Goal: Task Accomplishment & Management: Manage account settings

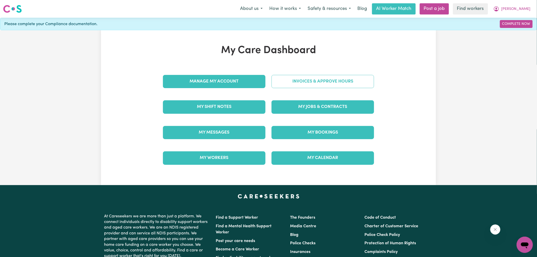
click at [289, 79] on link "Invoices & Approve Hours" at bounding box center [322, 81] width 102 height 13
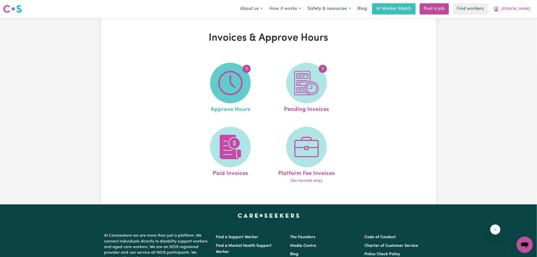
click at [242, 88] on img at bounding box center [230, 83] width 24 height 24
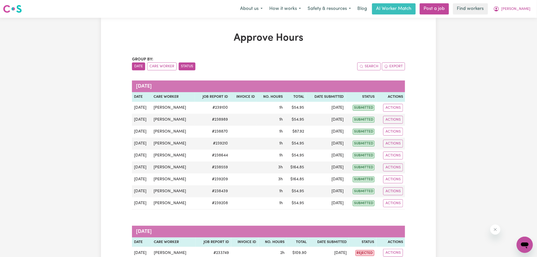
click at [187, 63] on button "Status" at bounding box center [187, 66] width 17 height 8
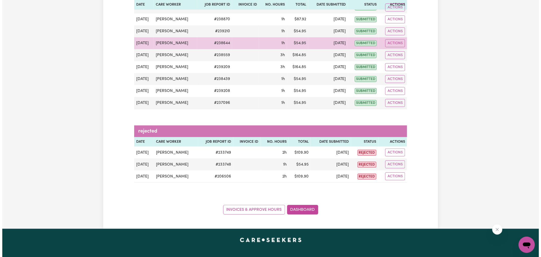
scroll to position [113, 0]
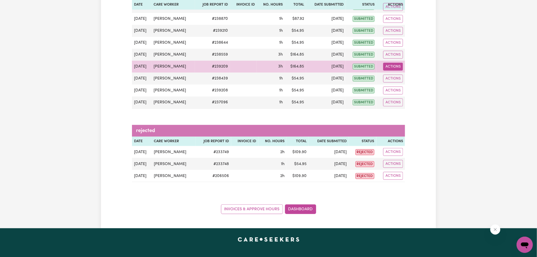
click at [398, 70] on button "Actions" at bounding box center [393, 67] width 20 height 8
click at [399, 80] on link "View Job Report" at bounding box center [405, 78] width 43 height 10
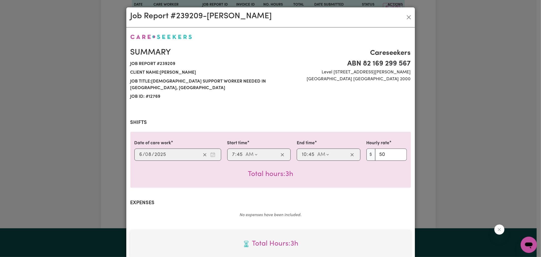
click at [453, 112] on div "Job Report # 239209 - [PERSON_NAME] Summary Job report # 239209 Client name: [P…" at bounding box center [270, 128] width 541 height 257
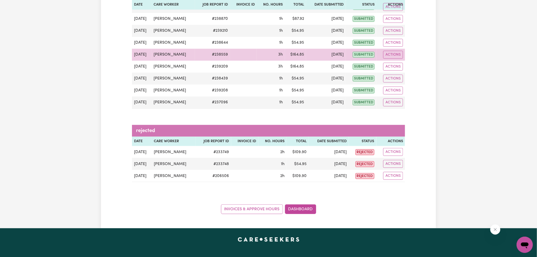
click at [403, 52] on td "Actions" at bounding box center [390, 55] width 28 height 12
click at [399, 55] on button "Actions" at bounding box center [393, 55] width 20 height 8
click at [407, 70] on link "View Job Report" at bounding box center [405, 66] width 43 height 10
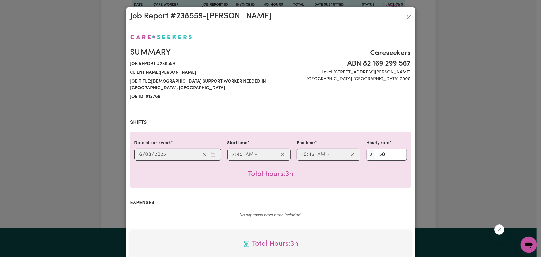
click at [437, 98] on div "Job Report # 238559 - [PERSON_NAME] Summary Job report # 238559 Client name: [P…" at bounding box center [270, 128] width 541 height 257
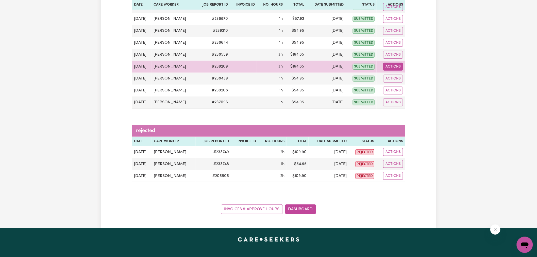
click at [392, 68] on button "Actions" at bounding box center [393, 67] width 20 height 8
click at [400, 79] on link "View Job Report" at bounding box center [405, 78] width 43 height 10
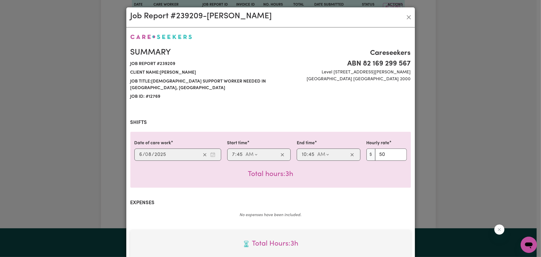
click at [467, 84] on div "Job Report # 239209 - [PERSON_NAME] Summary Job report # 239209 Client name: [P…" at bounding box center [270, 128] width 541 height 257
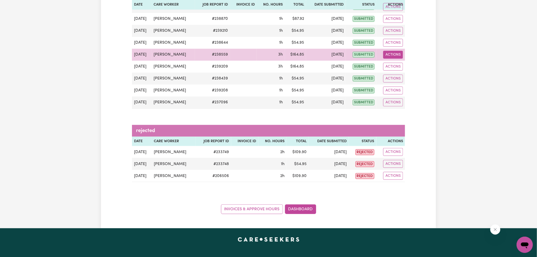
click at [388, 54] on button "Actions" at bounding box center [393, 55] width 20 height 8
click at [400, 66] on link "View Job Report" at bounding box center [405, 66] width 43 height 10
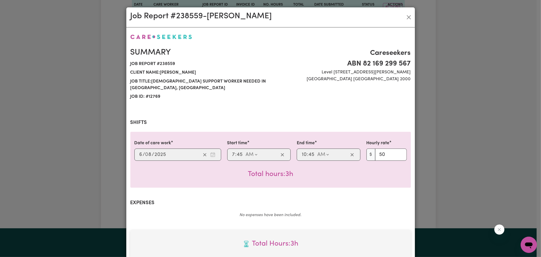
click at [453, 67] on div "Job Report # 238559 - [PERSON_NAME] Summary Job report # 238559 Client name: [P…" at bounding box center [270, 128] width 541 height 257
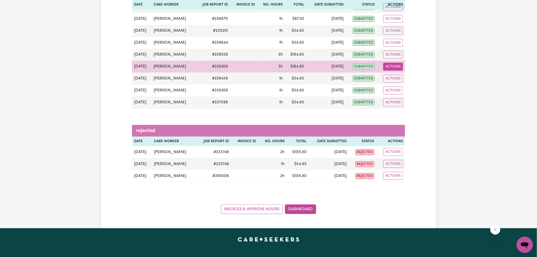
click at [397, 68] on button "Actions" at bounding box center [393, 67] width 20 height 8
click at [402, 76] on link "View Job Report" at bounding box center [405, 78] width 43 height 10
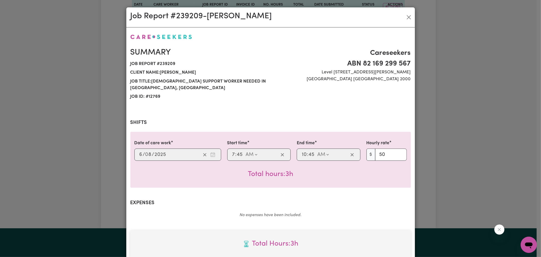
drag, startPoint x: 391, startPoint y: 95, endPoint x: 381, endPoint y: 108, distance: 15.8
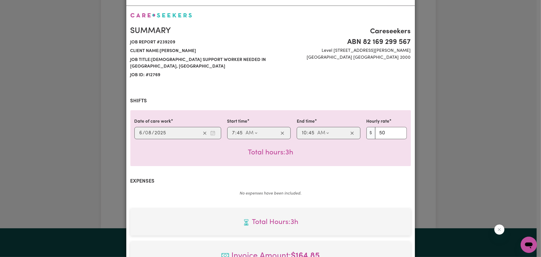
scroll to position [28, 0]
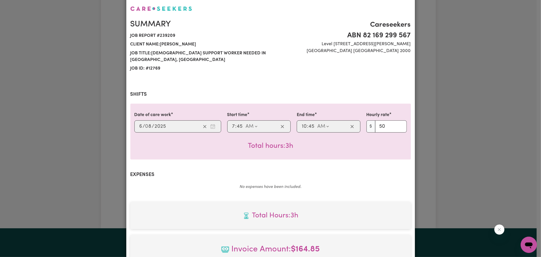
drag, startPoint x: 381, startPoint y: 108, endPoint x: 336, endPoint y: 188, distance: 92.0
click at [325, 186] on div "Summary Job report # 239209 Client name: [PERSON_NAME] Job title: [DEMOGRAPHIC_…" at bounding box center [270, 169] width 281 height 329
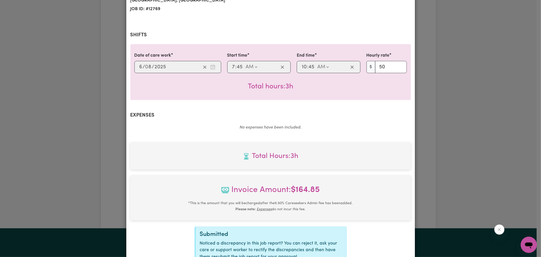
scroll to position [134, 0]
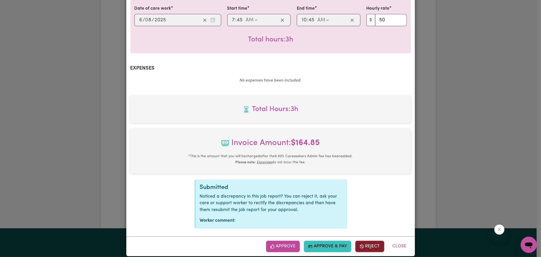
click at [367, 240] on button "Reject" at bounding box center [369, 245] width 29 height 11
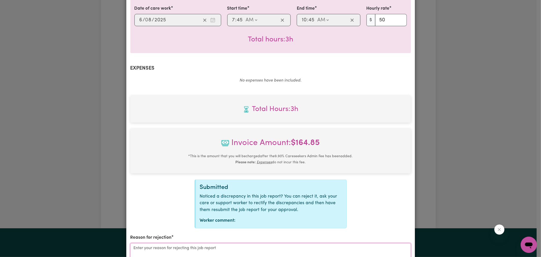
click at [278, 243] on textarea "Reason for rejection" at bounding box center [270, 262] width 281 height 38
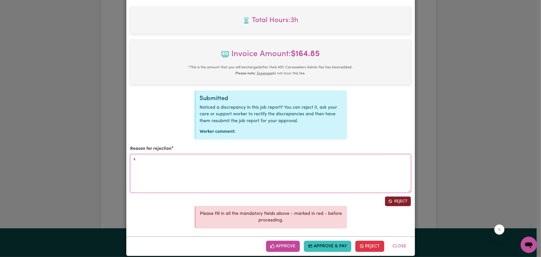
type textarea "x"
click at [397, 197] on button "Reject" at bounding box center [398, 201] width 26 height 10
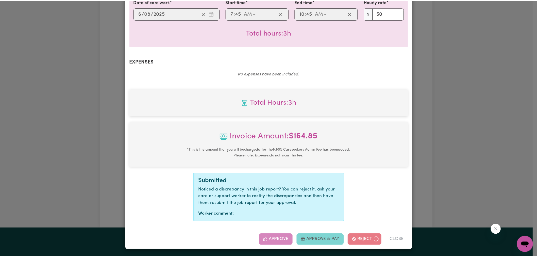
scroll to position [134, 0]
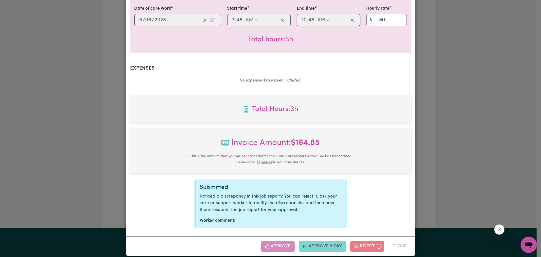
click at [472, 150] on div "Job Report # 239209 - [PERSON_NAME] Summary Job report # 239209 Client name: [P…" at bounding box center [270, 128] width 541 height 257
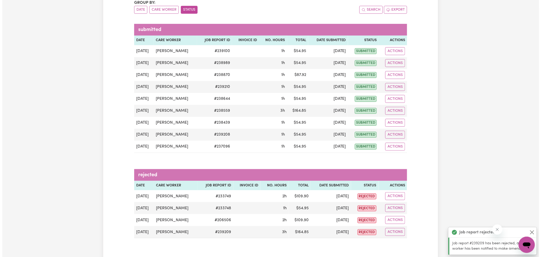
scroll to position [56, 0]
click at [189, 4] on div "Group by: Date Care Worker Status" at bounding box center [200, 7] width 136 height 14
click at [188, 7] on button "Status" at bounding box center [187, 10] width 17 height 8
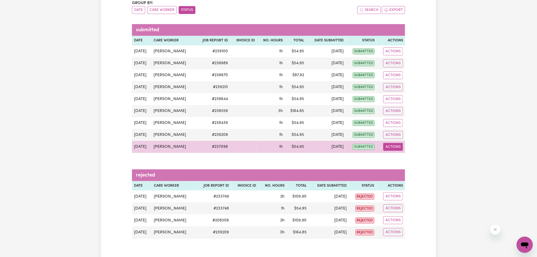
click at [397, 148] on button "Actions" at bounding box center [393, 147] width 20 height 8
click at [409, 160] on link "View Job Report" at bounding box center [405, 158] width 43 height 10
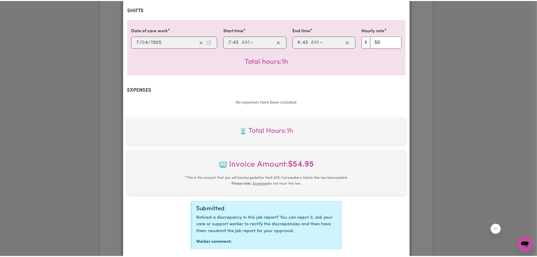
scroll to position [134, 0]
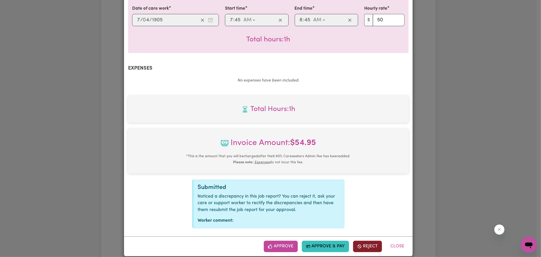
click at [370, 240] on button "Reject" at bounding box center [367, 245] width 29 height 11
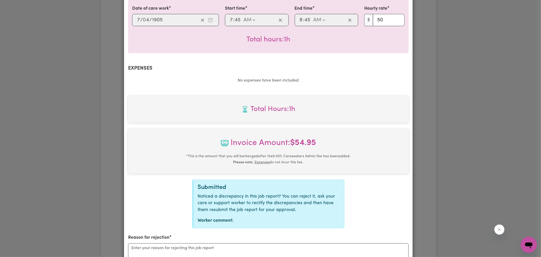
click at [493, 120] on div "Job Report # 237096 - [PERSON_NAME] Summary Job report # 237096 Client name: [P…" at bounding box center [270, 128] width 541 height 257
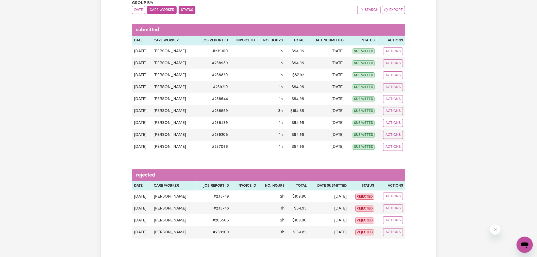
click at [164, 11] on button "Care Worker" at bounding box center [161, 10] width 29 height 8
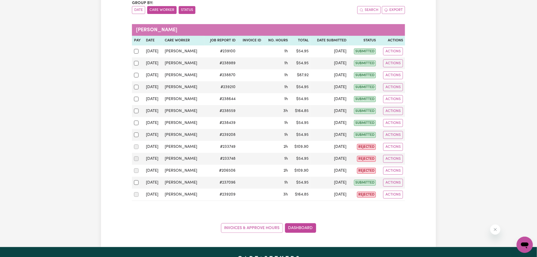
click at [184, 10] on button "Status" at bounding box center [187, 10] width 17 height 8
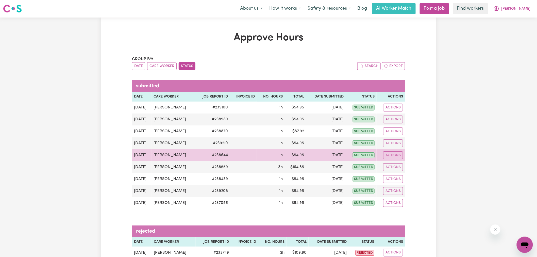
scroll to position [0, 0]
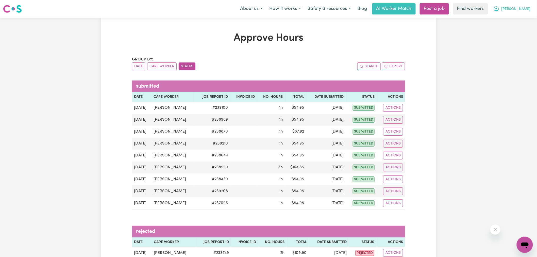
click at [499, 8] on icon "My Account" at bounding box center [496, 9] width 6 height 6
click at [509, 21] on link "My Dashboard" at bounding box center [513, 20] width 40 height 10
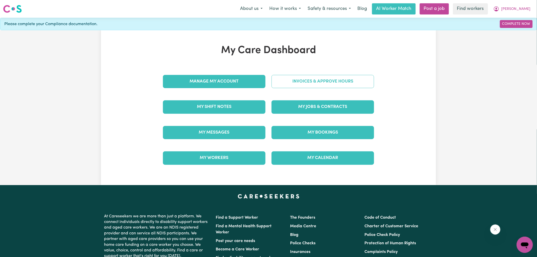
click at [315, 84] on link "Invoices & Approve Hours" at bounding box center [322, 81] width 102 height 13
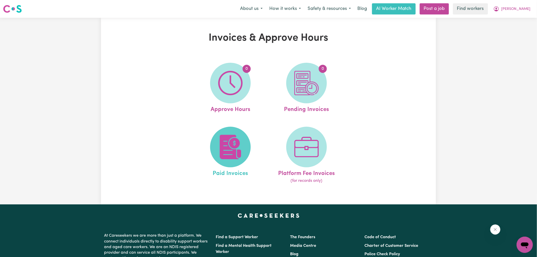
click at [230, 152] on img at bounding box center [230, 147] width 24 height 24
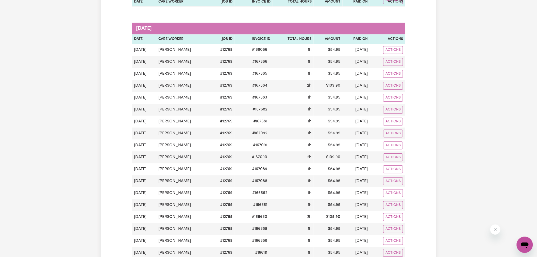
scroll to position [648, 0]
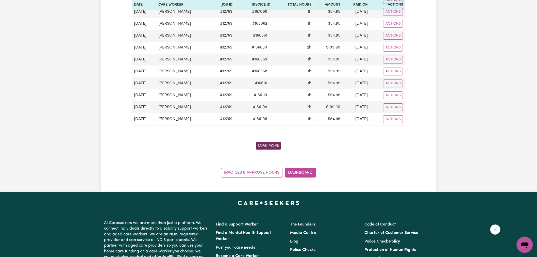
click at [258, 147] on button "Load More" at bounding box center [268, 146] width 25 height 8
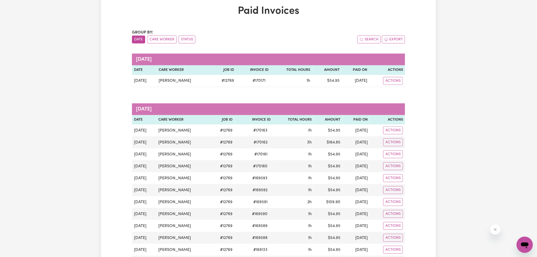
scroll to position [0, 0]
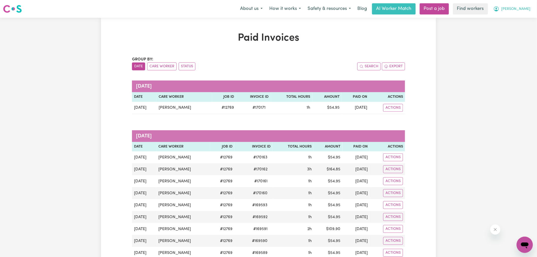
click at [525, 9] on span "[PERSON_NAME]" at bounding box center [515, 9] width 29 height 6
click at [522, 17] on link "My Dashboard" at bounding box center [513, 20] width 40 height 10
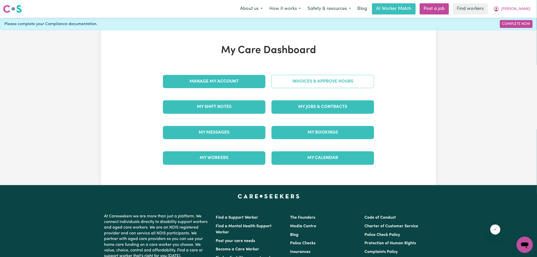
click at [321, 82] on link "Invoices & Approve Hours" at bounding box center [322, 81] width 102 height 13
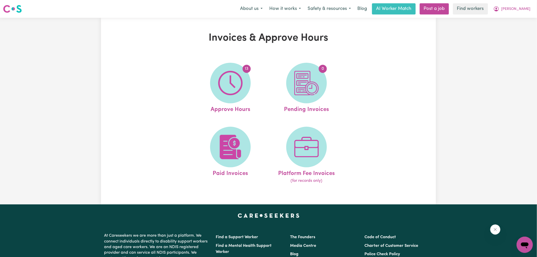
click at [227, 89] on img at bounding box center [230, 83] width 24 height 24
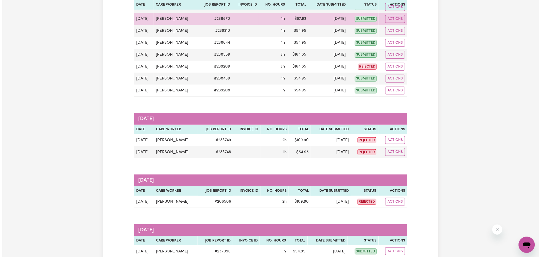
scroll to position [169, 0]
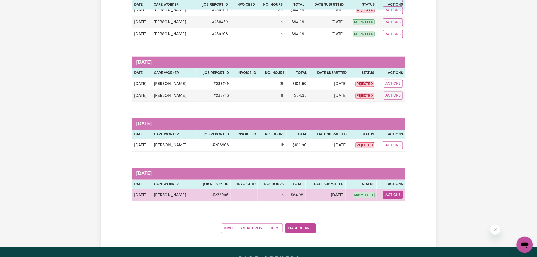
click at [395, 196] on button "Actions" at bounding box center [393, 195] width 20 height 8
click at [401, 204] on link "View Job Report" at bounding box center [406, 207] width 43 height 10
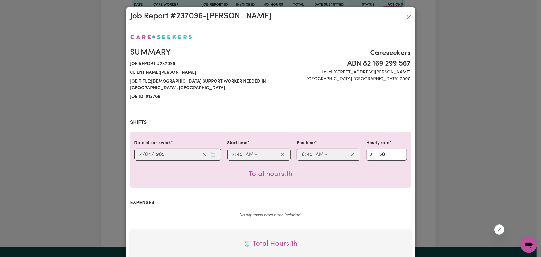
scroll to position [134, 0]
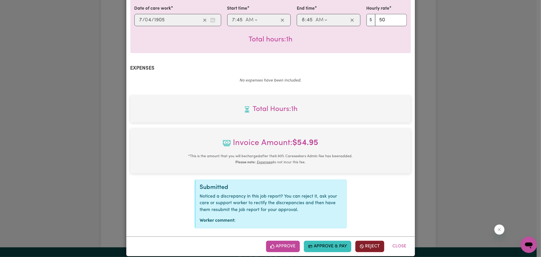
click at [364, 242] on button "Reject" at bounding box center [369, 245] width 29 height 11
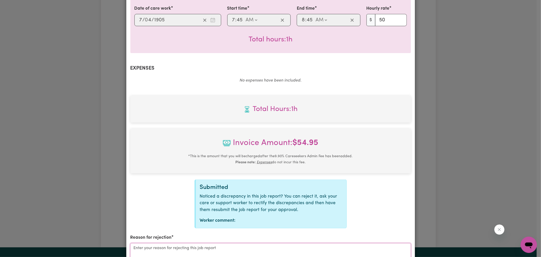
click at [270, 243] on textarea "Reason for rejection" at bounding box center [270, 262] width 281 height 38
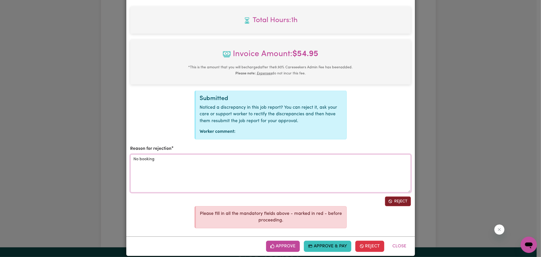
type textarea "No booking"
click at [394, 196] on button "Reject" at bounding box center [398, 201] width 26 height 10
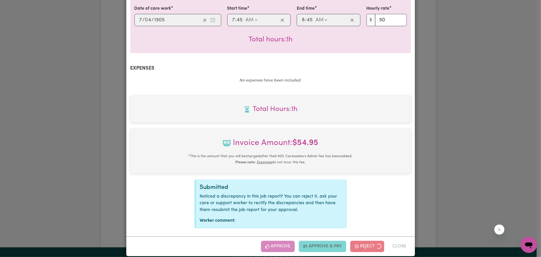
click at [463, 141] on div "Job Report # 237096 - [PERSON_NAME] Summary Job report # 237096 Client name: [P…" at bounding box center [270, 128] width 541 height 257
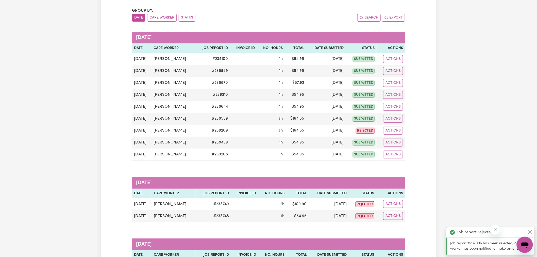
scroll to position [0, 0]
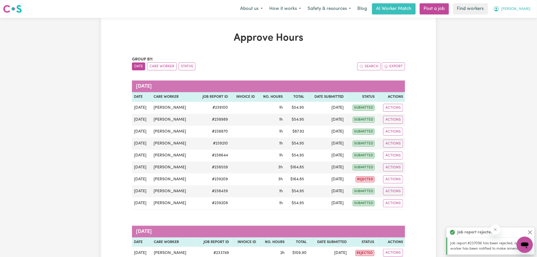
click at [499, 8] on icon "My Account" at bounding box center [496, 9] width 6 height 6
click at [502, 33] on link "Logout" at bounding box center [513, 29] width 40 height 10
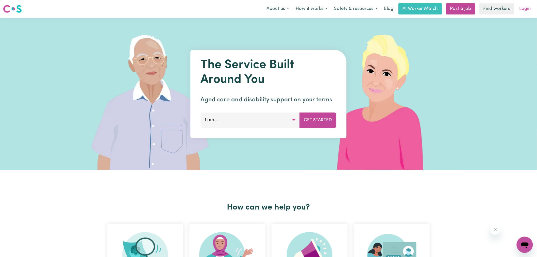
click at [520, 12] on link "Login" at bounding box center [525, 8] width 18 height 11
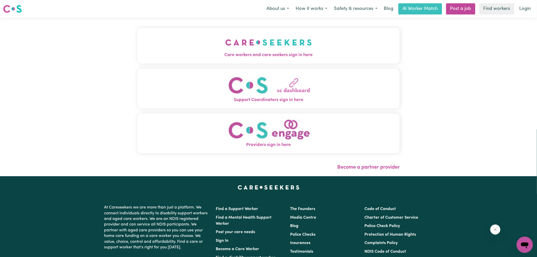
drag, startPoint x: 269, startPoint y: 47, endPoint x: 194, endPoint y: 48, distance: 75.6
click at [269, 47] on img "Care workers and care seekers sign in here" at bounding box center [268, 42] width 87 height 19
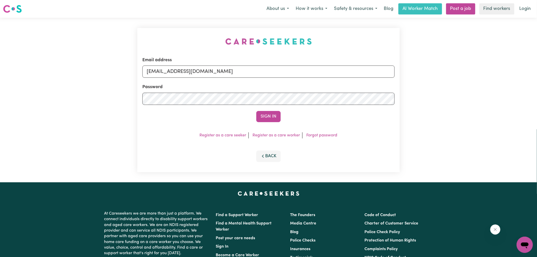
drag, startPoint x: 113, startPoint y: 41, endPoint x: 135, endPoint y: 44, distance: 22.5
click at [112, 41] on div "Email address [EMAIL_ADDRESS][DOMAIN_NAME] Password Sign In Register as a care …" at bounding box center [268, 100] width 537 height 164
click at [279, 115] on button "Sign In" at bounding box center [268, 116] width 24 height 11
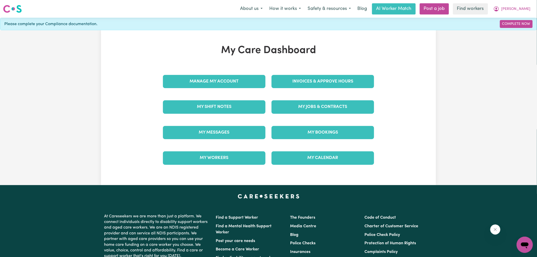
click at [287, 74] on div "Invoices & Approve Hours" at bounding box center [322, 81] width 109 height 25
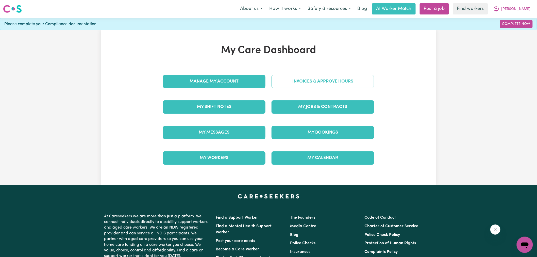
click at [304, 81] on link "Invoices & Approve Hours" at bounding box center [322, 81] width 102 height 13
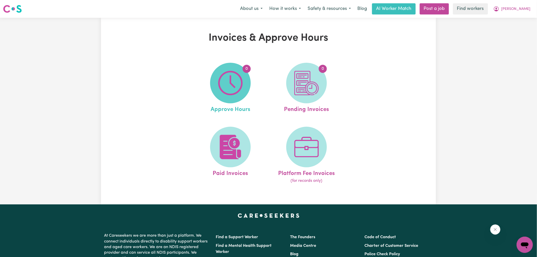
click at [246, 82] on span "0" at bounding box center [230, 83] width 41 height 41
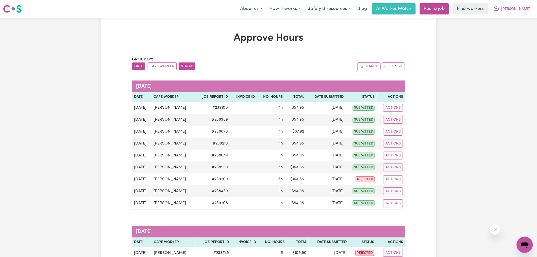
click at [179, 66] on button "Status" at bounding box center [187, 66] width 17 height 8
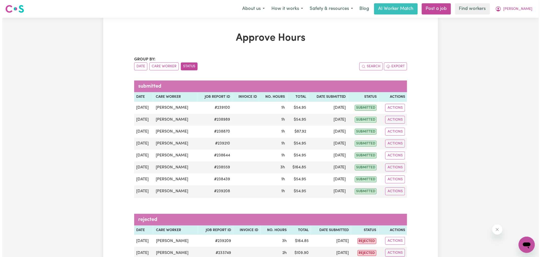
scroll to position [84, 0]
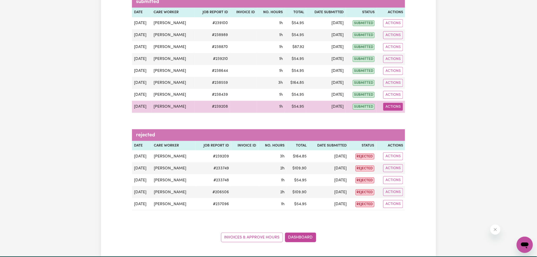
click at [401, 107] on button "Actions" at bounding box center [393, 107] width 20 height 8
click at [401, 116] on link "View Job Report" at bounding box center [405, 118] width 43 height 10
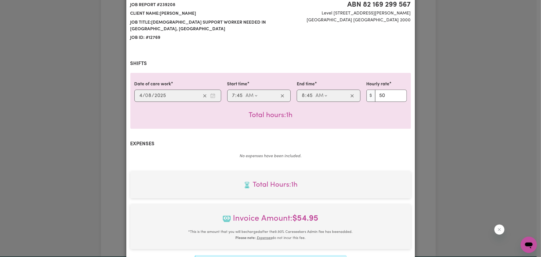
scroll to position [134, 0]
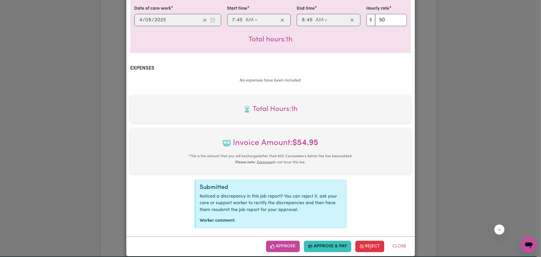
click at [285, 240] on button "Approve" at bounding box center [283, 245] width 34 height 11
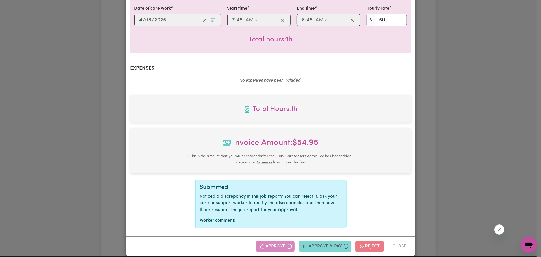
click at [440, 150] on div "Job Report # 239208 - [PERSON_NAME] Summary Job report # 239208 Client name: [P…" at bounding box center [270, 128] width 541 height 257
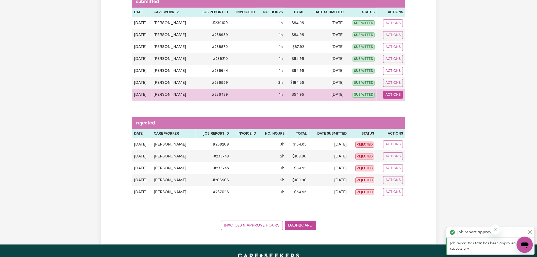
click at [394, 96] on button "Actions" at bounding box center [393, 95] width 20 height 8
click at [401, 108] on link "View Job Report" at bounding box center [405, 106] width 43 height 10
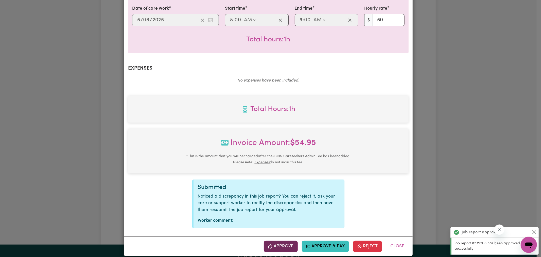
click at [277, 240] on button "Approve" at bounding box center [281, 245] width 34 height 11
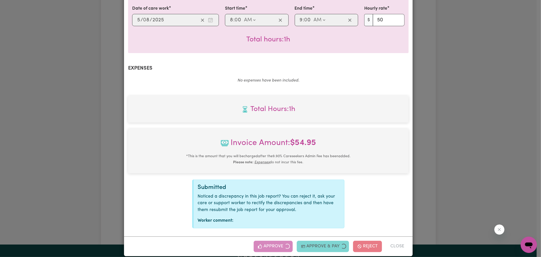
click at [477, 117] on div "Job Report # 238439 - [PERSON_NAME] Summary Job report # 238439 Client name: [P…" at bounding box center [270, 128] width 541 height 257
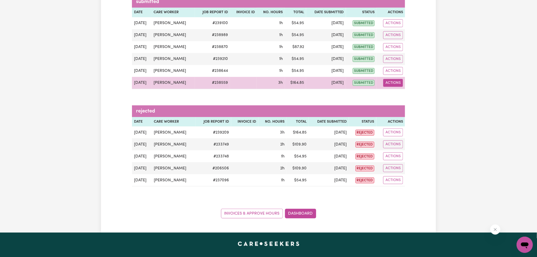
click at [390, 84] on button "Actions" at bounding box center [393, 83] width 20 height 8
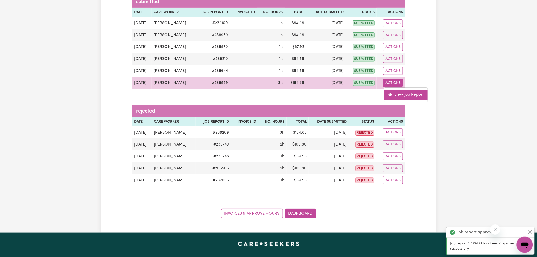
click at [399, 98] on link "View Job Report" at bounding box center [405, 95] width 43 height 10
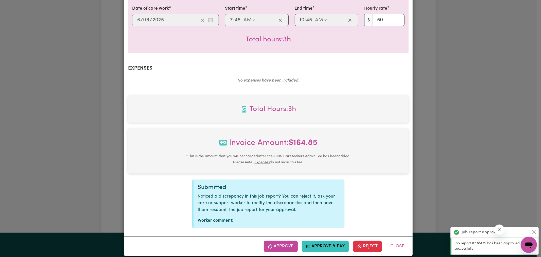
drag, startPoint x: 286, startPoint y: 237, endPoint x: 321, endPoint y: 209, distance: 44.4
click at [286, 240] on button "Approve" at bounding box center [281, 245] width 34 height 11
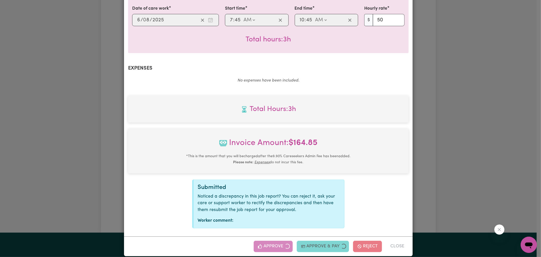
click at [474, 105] on div "Job Report # 238559 - [PERSON_NAME] Summary Job report # 238559 Client name: [P…" at bounding box center [270, 128] width 541 height 257
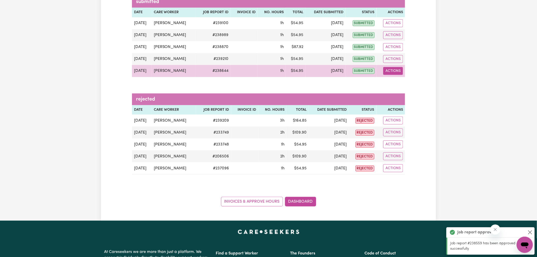
click at [397, 71] on button "Actions" at bounding box center [393, 71] width 20 height 8
click at [400, 81] on link "View Job Report" at bounding box center [405, 83] width 43 height 10
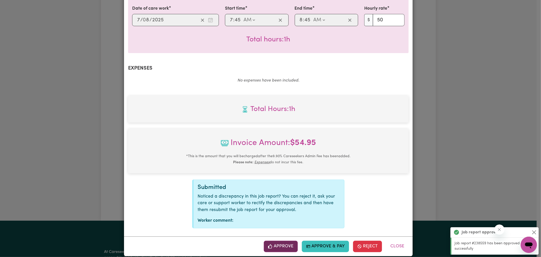
drag, startPoint x: 285, startPoint y: 241, endPoint x: 395, endPoint y: 178, distance: 127.2
click at [284, 240] on button "Approve" at bounding box center [281, 245] width 34 height 11
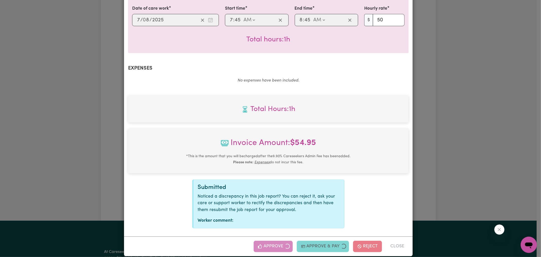
click at [499, 110] on div "Job Report # 238644 - [PERSON_NAME] Summary Job report # 238644 Client name: [P…" at bounding box center [270, 128] width 541 height 257
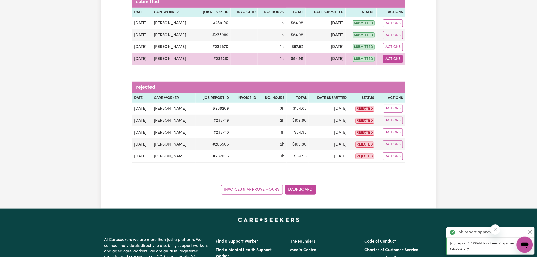
click at [402, 60] on button "Actions" at bounding box center [393, 59] width 20 height 8
click at [400, 69] on link "View Job Report" at bounding box center [405, 71] width 43 height 10
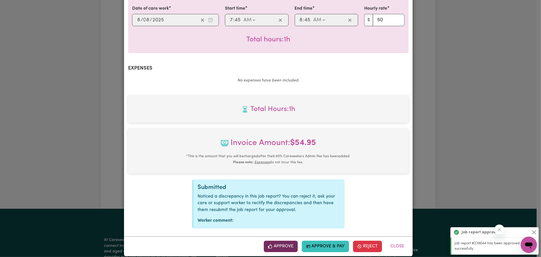
click at [290, 240] on button "Approve" at bounding box center [281, 245] width 34 height 11
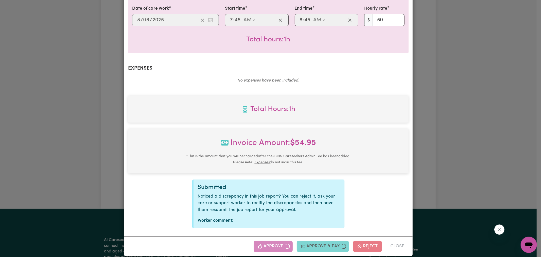
click at [448, 93] on div "Job Report # 239210 - [PERSON_NAME] Summary Job report # 239210 Client name: [P…" at bounding box center [270, 128] width 541 height 257
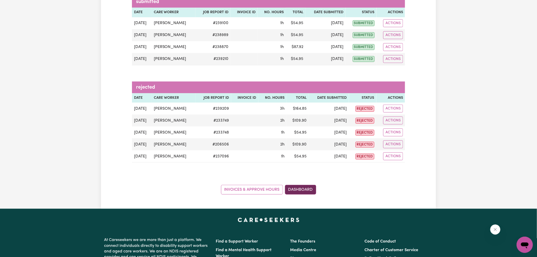
click at [305, 188] on link "Dashboard" at bounding box center [300, 190] width 31 height 10
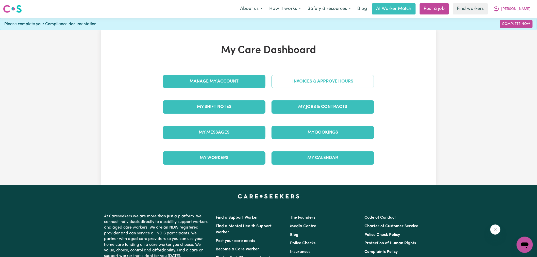
click at [301, 79] on link "Invoices & Approve Hours" at bounding box center [322, 81] width 102 height 13
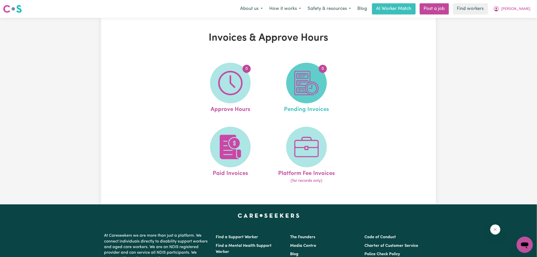
click at [308, 92] on img at bounding box center [306, 83] width 24 height 24
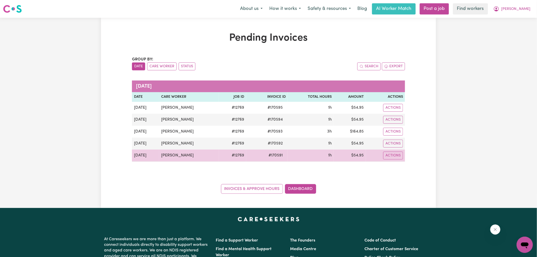
click at [270, 158] on span "# 170591" at bounding box center [275, 155] width 20 height 6
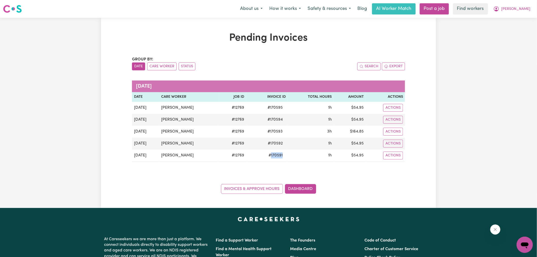
copy span "170591"
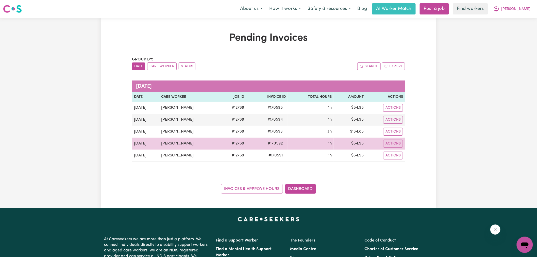
click at [269, 143] on span "# 170592" at bounding box center [275, 143] width 21 height 6
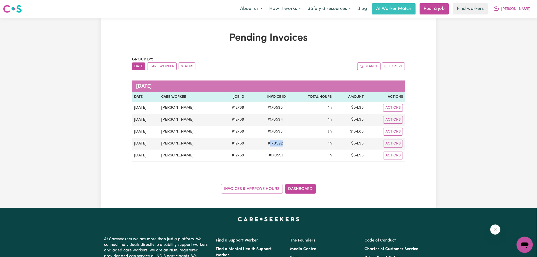
copy span "170592"
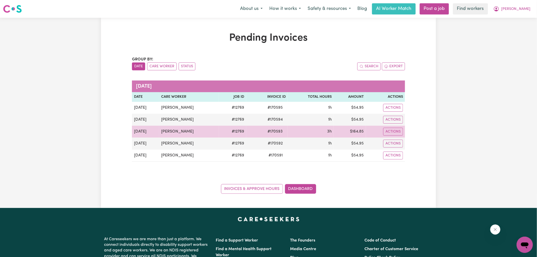
click at [269, 130] on span "# 170593" at bounding box center [274, 131] width 21 height 6
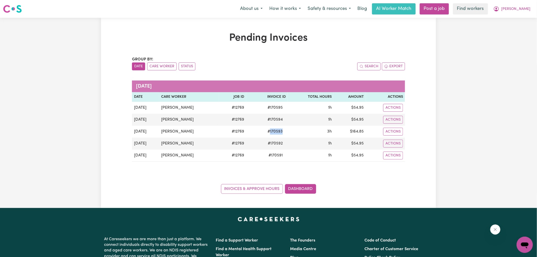
copy span "170593"
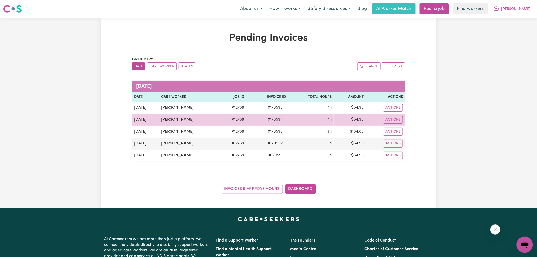
click at [269, 120] on span "# 170594" at bounding box center [274, 119] width 21 height 6
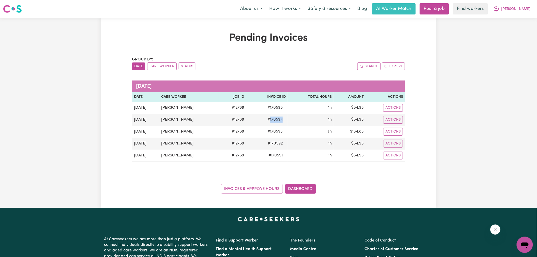
copy span "170594"
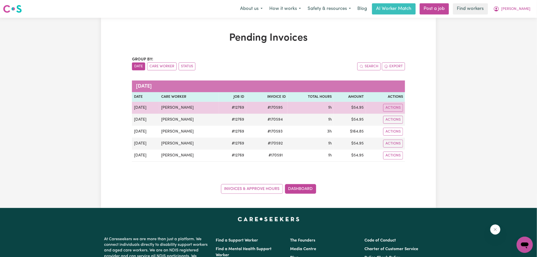
click at [274, 107] on span "# 170595" at bounding box center [274, 108] width 21 height 6
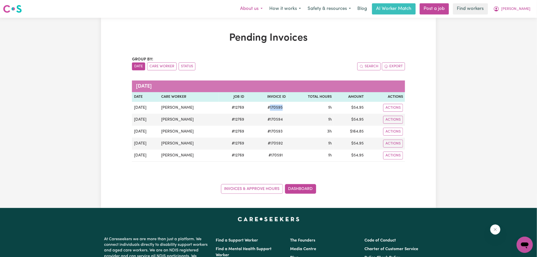
copy span "170595"
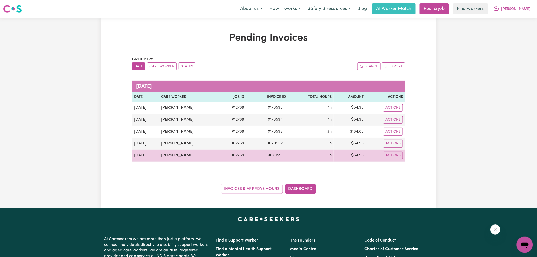
click at [355, 156] on td "$ 54.95" at bounding box center [350, 155] width 32 height 12
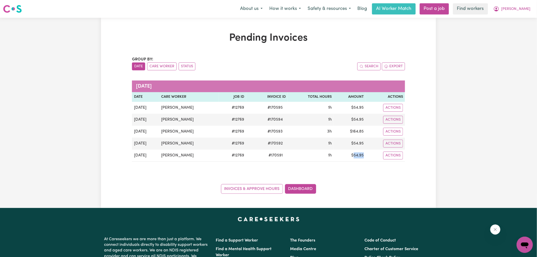
copy td "54.95"
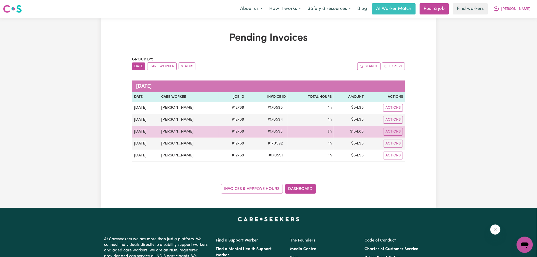
click at [354, 130] on td "$ 164.85" at bounding box center [350, 132] width 32 height 12
click at [357, 130] on td "$ 164.85" at bounding box center [350, 132] width 32 height 12
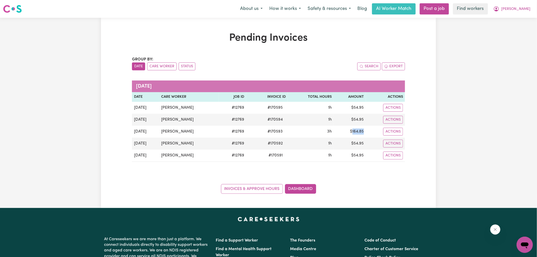
copy td "164.85"
click at [521, 11] on span "[PERSON_NAME]" at bounding box center [515, 9] width 29 height 6
click at [514, 30] on link "Logout" at bounding box center [513, 29] width 40 height 10
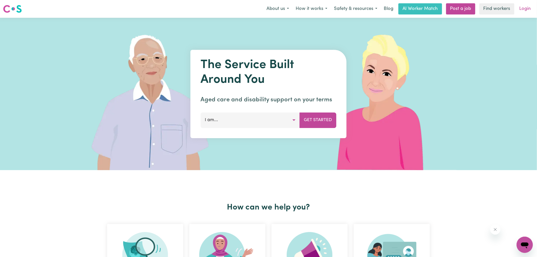
click at [523, 9] on link "Login" at bounding box center [525, 8] width 18 height 11
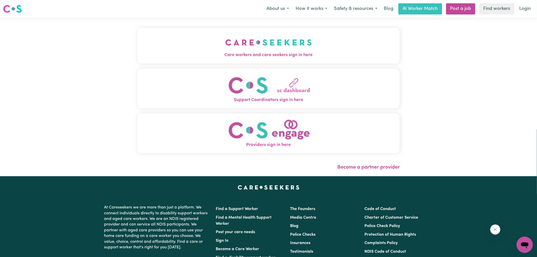
click at [243, 49] on img "Care workers and care seekers sign in here" at bounding box center [268, 42] width 87 height 19
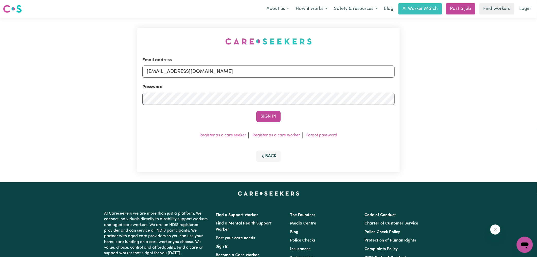
click at [160, 37] on div "Email address [EMAIL_ADDRESS][DOMAIN_NAME] Password Sign In Register as a care …" at bounding box center [268, 100] width 268 height 164
drag, startPoint x: 174, startPoint y: 72, endPoint x: 541, endPoint y: 110, distance: 369.3
click at [537, 111] on html "Menu About us How it works Safety & resources Blog AI Worker Match Post a job F…" at bounding box center [268, 192] width 537 height 384
type input "[EMAIL_ADDRESS][DOMAIN_NAME]"
click at [256, 111] on button "Sign In" at bounding box center [268, 116] width 24 height 11
